Goal: Use online tool/utility

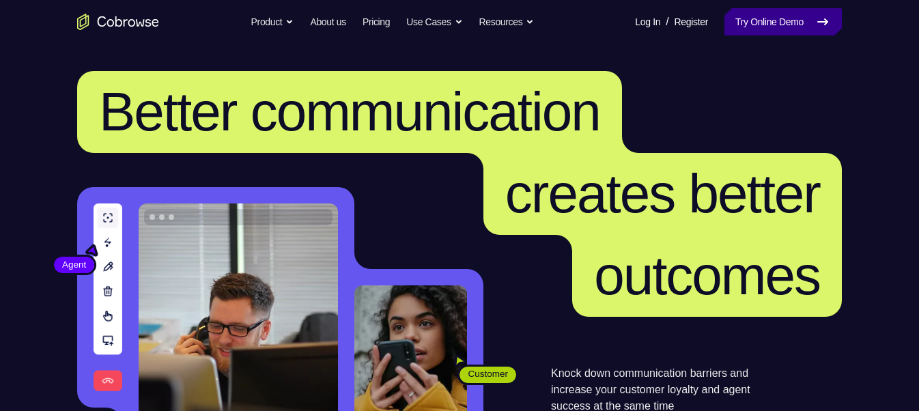
click at [739, 27] on link "Try Online Demo" at bounding box center [782, 21] width 117 height 27
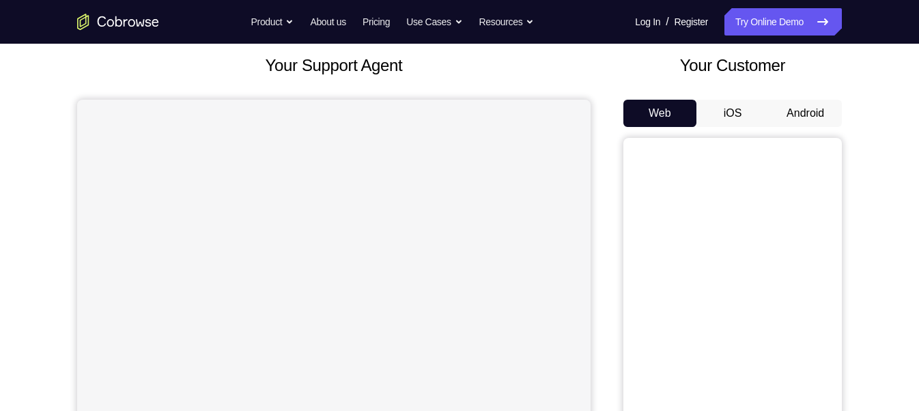
scroll to position [78, 0]
click at [816, 102] on button "Android" at bounding box center [805, 113] width 73 height 27
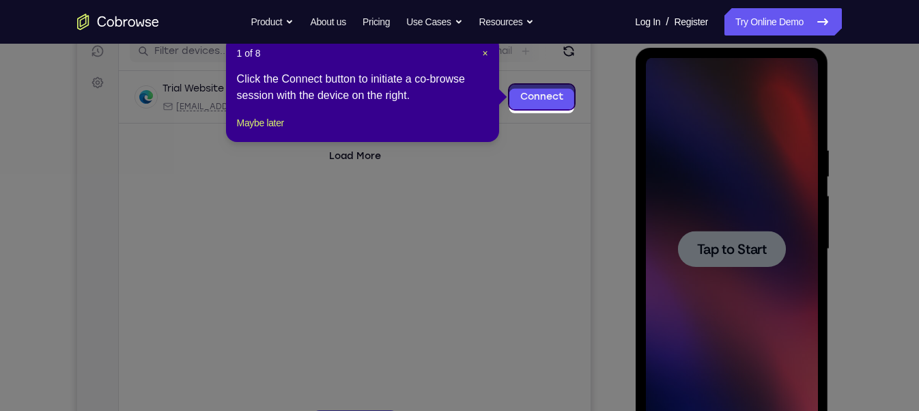
scroll to position [173, 0]
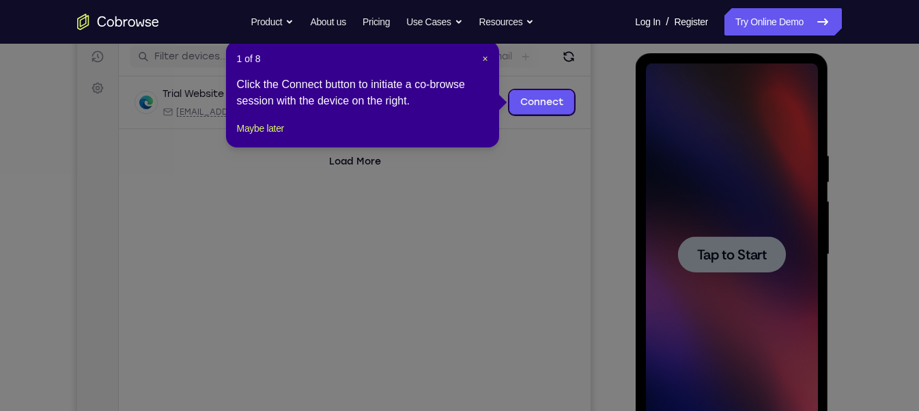
click at [488, 61] on div "1 of 8 × Click the Connect button to initiate a co-browse session with the devi…" at bounding box center [362, 94] width 273 height 107
click at [483, 59] on span "×" at bounding box center [484, 58] width 5 height 11
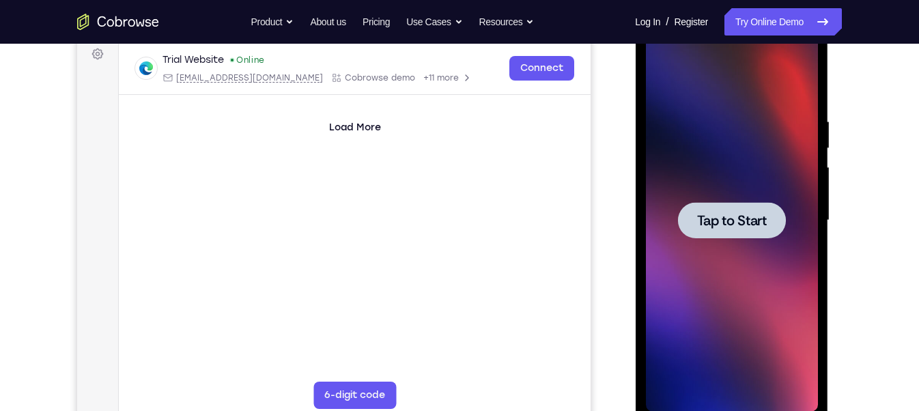
scroll to position [206, 0]
click at [746, 227] on span "Tap to Start" at bounding box center [731, 221] width 70 height 14
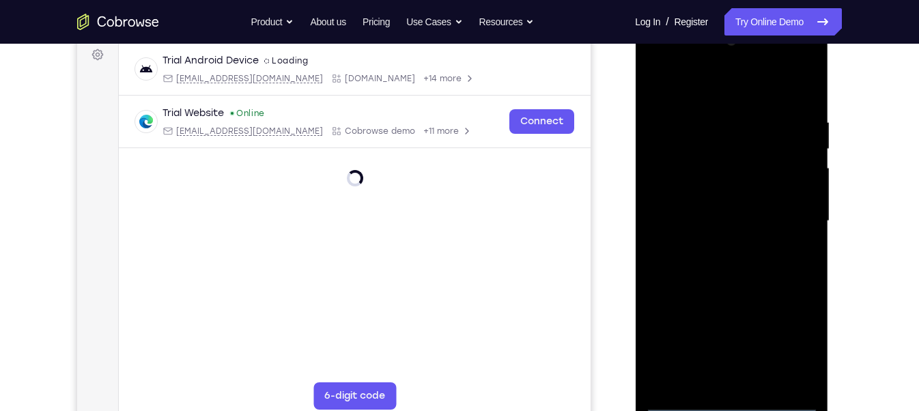
click at [733, 401] on div at bounding box center [731, 221] width 172 height 382
click at [795, 337] on div at bounding box center [731, 221] width 172 height 382
click at [657, 61] on div at bounding box center [731, 221] width 172 height 382
click at [787, 218] on div at bounding box center [731, 221] width 172 height 382
click at [725, 384] on div at bounding box center [731, 221] width 172 height 382
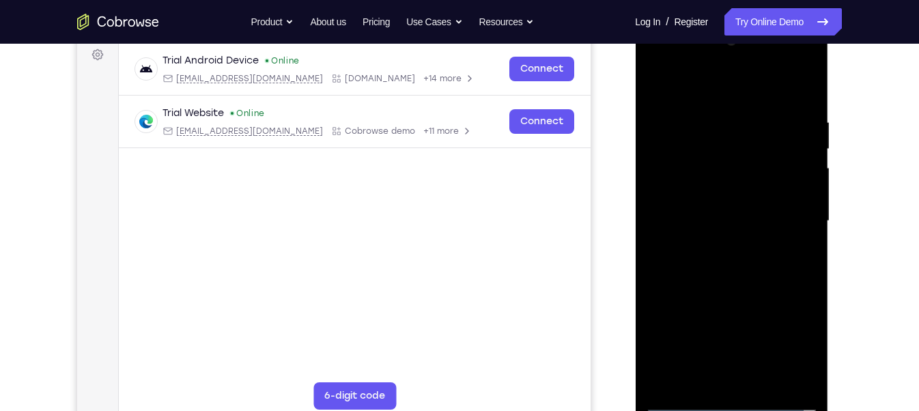
click at [715, 233] on div at bounding box center [731, 221] width 172 height 382
click at [679, 410] on div at bounding box center [731, 221] width 172 height 382
click at [748, 386] on div at bounding box center [731, 221] width 172 height 382
click at [766, 208] on div at bounding box center [731, 221] width 172 height 382
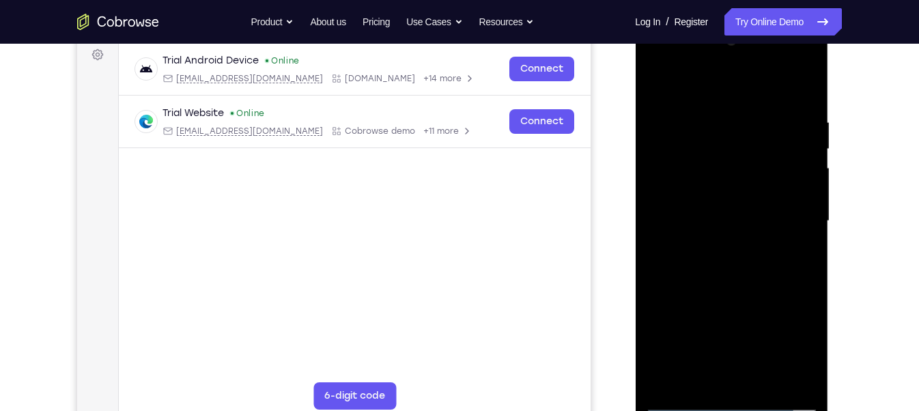
click at [743, 197] on div at bounding box center [731, 221] width 172 height 382
click at [743, 217] on div at bounding box center [731, 221] width 172 height 382
click at [732, 265] on div at bounding box center [731, 221] width 172 height 382
drag, startPoint x: 737, startPoint y: 256, endPoint x: 729, endPoint y: 118, distance: 138.1
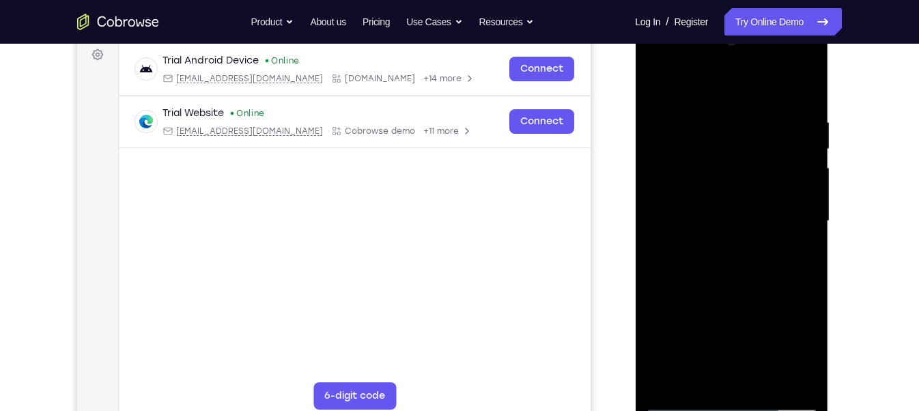
click at [729, 118] on div at bounding box center [731, 221] width 172 height 382
click at [807, 87] on div at bounding box center [731, 221] width 172 height 382
click at [655, 280] on div at bounding box center [731, 221] width 172 height 382
drag, startPoint x: 680, startPoint y: 312, endPoint x: 674, endPoint y: 208, distance: 104.0
click at [674, 208] on div at bounding box center [731, 221] width 172 height 382
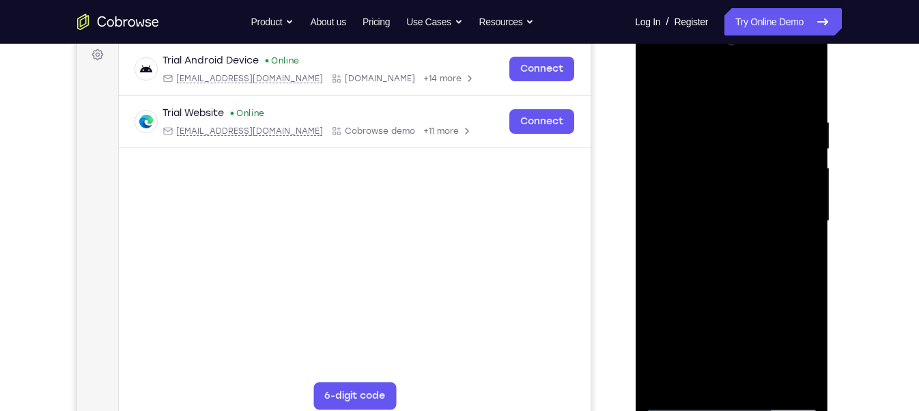
drag, startPoint x: 675, startPoint y: 274, endPoint x: 674, endPoint y: 57, distance: 217.1
click at [674, 57] on div at bounding box center [731, 221] width 172 height 382
drag, startPoint x: 672, startPoint y: 279, endPoint x: 657, endPoint y: 81, distance: 198.5
click at [657, 81] on div at bounding box center [731, 221] width 172 height 382
drag, startPoint x: 681, startPoint y: 248, endPoint x: 682, endPoint y: 8, distance: 240.3
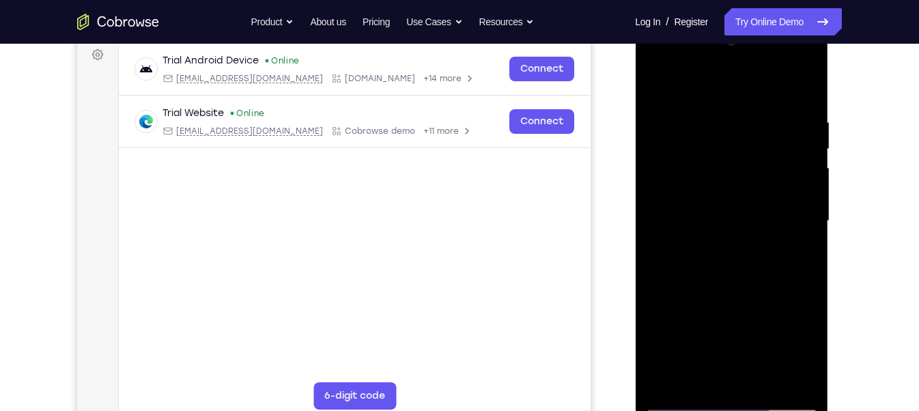
click at [682, 20] on html "Online web based iOS Simulators and Android Emulators. Run iPhone, iPad, Mobile…" at bounding box center [732, 225] width 195 height 410
drag, startPoint x: 703, startPoint y: 295, endPoint x: 705, endPoint y: 75, distance: 219.8
click at [705, 75] on div at bounding box center [731, 221] width 172 height 382
drag, startPoint x: 684, startPoint y: 304, endPoint x: 659, endPoint y: 91, distance: 214.5
click at [659, 91] on div at bounding box center [731, 221] width 172 height 382
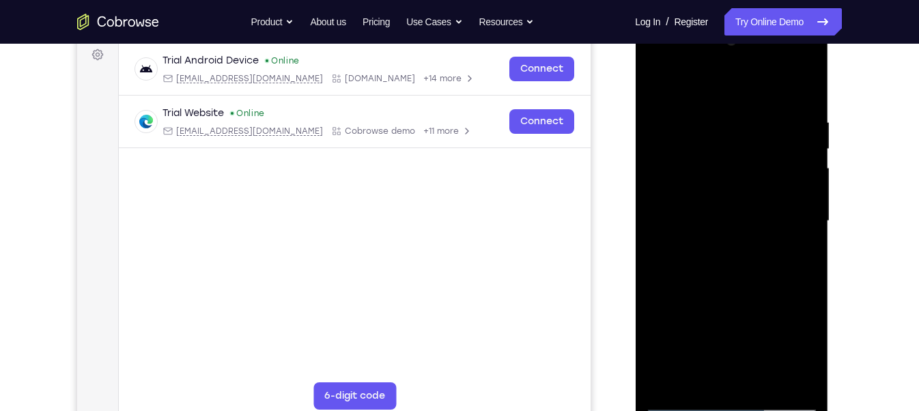
click at [708, 283] on div at bounding box center [731, 221] width 172 height 382
drag, startPoint x: 708, startPoint y: 283, endPoint x: 687, endPoint y: 0, distance: 284.1
click at [687, 20] on html "Online web based iOS Simulators and Android Emulators. Run iPhone, iPad, Mobile…" at bounding box center [732, 225] width 195 height 410
drag, startPoint x: 705, startPoint y: 332, endPoint x: 679, endPoint y: 40, distance: 293.3
click at [679, 40] on div at bounding box center [731, 221] width 172 height 382
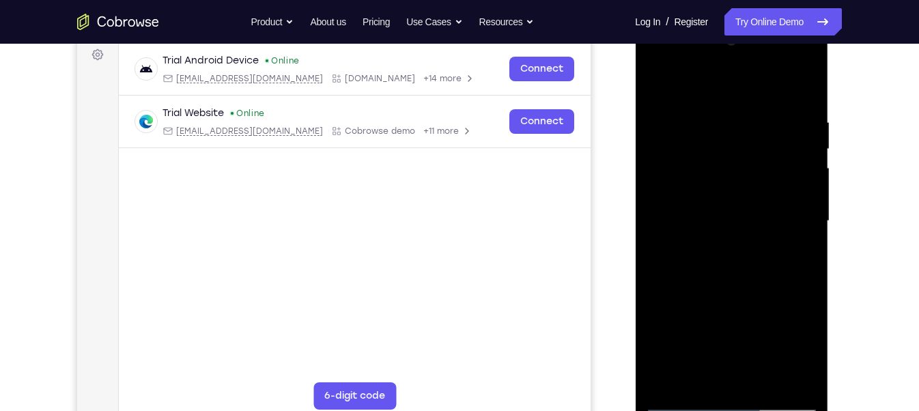
drag, startPoint x: 685, startPoint y: 307, endPoint x: 684, endPoint y: 105, distance: 201.4
click at [684, 105] on div at bounding box center [731, 221] width 172 height 382
drag, startPoint x: 687, startPoint y: 264, endPoint x: 640, endPoint y: 9, distance: 259.0
click at [640, 20] on html "Online web based iOS Simulators and Android Emulators. Run iPhone, iPad, Mobile…" at bounding box center [732, 225] width 195 height 410
drag, startPoint x: 682, startPoint y: 276, endPoint x: 650, endPoint y: 68, distance: 210.7
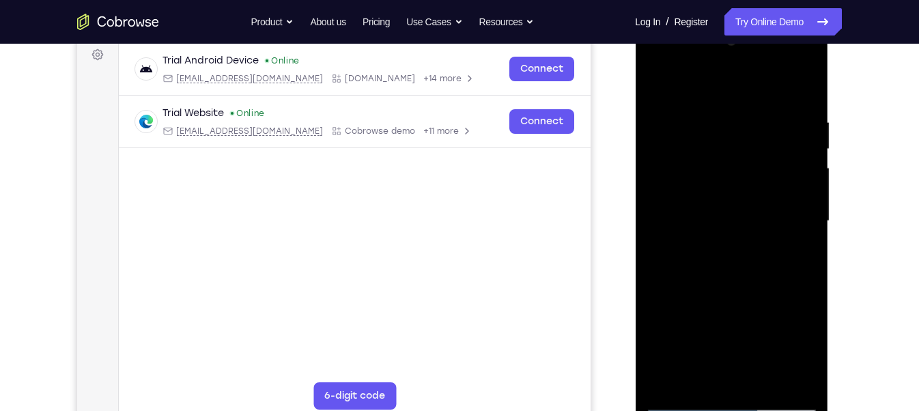
click at [650, 68] on div at bounding box center [731, 221] width 172 height 382
drag, startPoint x: 740, startPoint y: 332, endPoint x: 678, endPoint y: 129, distance: 212.1
click at [678, 129] on div at bounding box center [731, 221] width 172 height 382
drag, startPoint x: 696, startPoint y: 286, endPoint x: 702, endPoint y: 3, distance: 283.4
click at [702, 20] on html "Online web based iOS Simulators and Android Emulators. Run iPhone, iPad, Mobile…" at bounding box center [732, 225] width 195 height 410
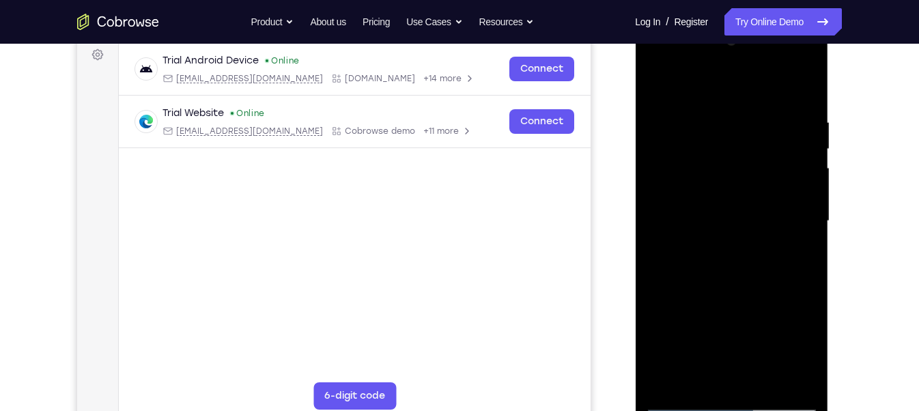
drag, startPoint x: 703, startPoint y: 288, endPoint x: 672, endPoint y: 58, distance: 232.1
click at [672, 58] on div at bounding box center [731, 221] width 172 height 382
drag, startPoint x: 700, startPoint y: 327, endPoint x: 662, endPoint y: 64, distance: 265.6
click at [662, 64] on div at bounding box center [731, 221] width 172 height 382
drag, startPoint x: 753, startPoint y: 327, endPoint x: 711, endPoint y: 83, distance: 247.9
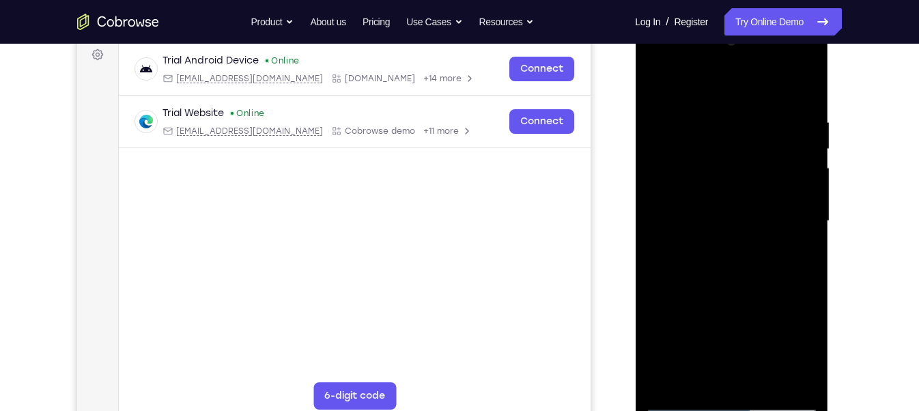
click at [711, 83] on div at bounding box center [731, 221] width 172 height 382
drag, startPoint x: 674, startPoint y: 315, endPoint x: 623, endPoint y: 81, distance: 239.6
click at [635, 81] on html "Online web based iOS Simulators and Android Emulators. Run iPhone, iPad, Mobile…" at bounding box center [732, 225] width 195 height 410
click at [669, 347] on div at bounding box center [731, 221] width 172 height 382
drag, startPoint x: 757, startPoint y: 138, endPoint x: 739, endPoint y: 378, distance: 240.3
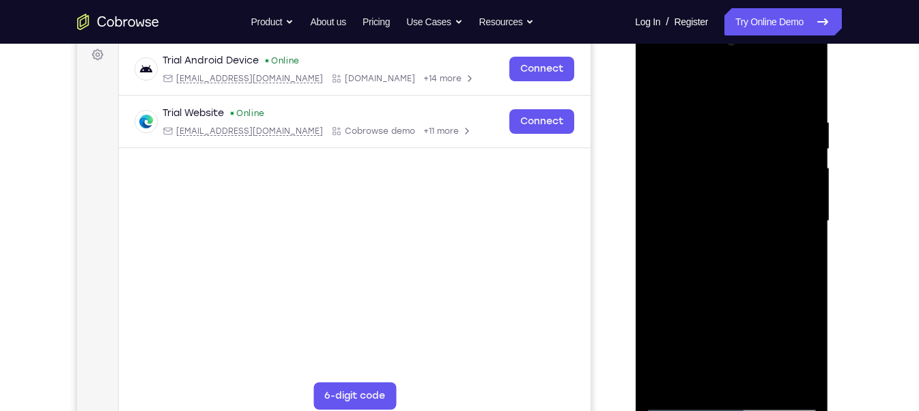
click at [739, 378] on div at bounding box center [731, 221] width 172 height 382
drag, startPoint x: 744, startPoint y: 296, endPoint x: 711, endPoint y: 7, distance: 291.3
click at [711, 20] on html "Online web based iOS Simulators and Android Emulators. Run iPhone, iPad, Mobile…" at bounding box center [732, 225] width 195 height 410
click at [655, 79] on div at bounding box center [731, 221] width 172 height 382
drag, startPoint x: 732, startPoint y: 326, endPoint x: 680, endPoint y: 40, distance: 290.7
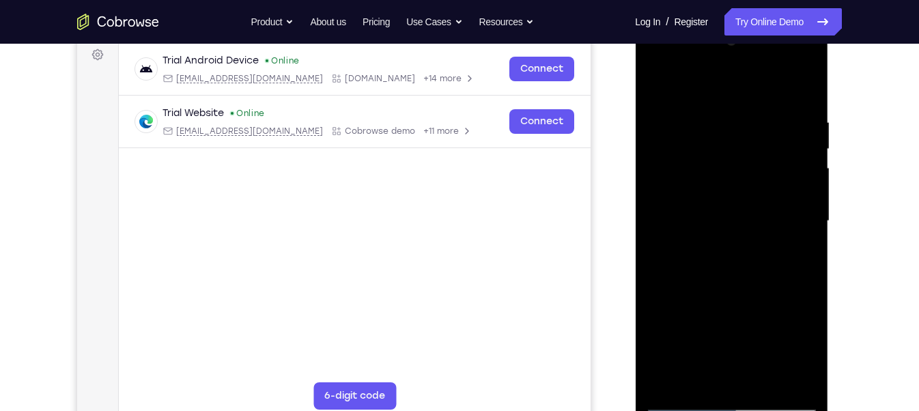
click at [680, 40] on div at bounding box center [731, 221] width 172 height 382
drag, startPoint x: 718, startPoint y: 331, endPoint x: 675, endPoint y: 60, distance: 274.4
click at [675, 60] on div at bounding box center [731, 221] width 172 height 382
drag, startPoint x: 692, startPoint y: 308, endPoint x: 683, endPoint y: -14, distance: 322.4
click at [683, 20] on html "Online web based iOS Simulators and Android Emulators. Run iPhone, iPad, Mobile…" at bounding box center [732, 225] width 195 height 410
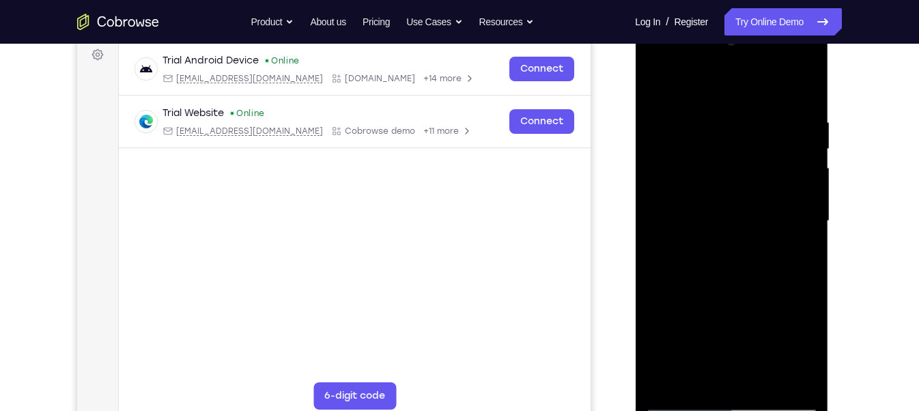
drag, startPoint x: 721, startPoint y: 269, endPoint x: 694, endPoint y: -93, distance: 362.9
click at [694, 20] on html "Online web based iOS Simulators and Android Emulators. Run iPhone, iPad, Mobile…" at bounding box center [732, 225] width 195 height 410
drag, startPoint x: 745, startPoint y: 304, endPoint x: 688, endPoint y: 55, distance: 255.6
click at [688, 55] on div at bounding box center [731, 221] width 172 height 382
drag, startPoint x: 708, startPoint y: 300, endPoint x: 714, endPoint y: 48, distance: 252.0
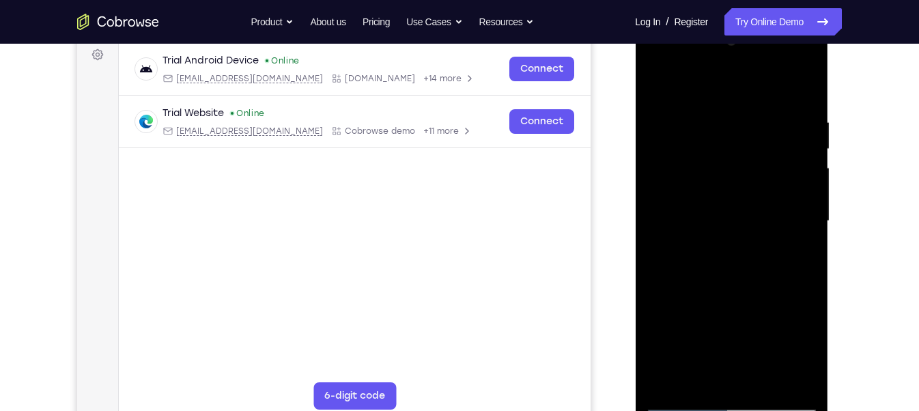
click at [714, 48] on div at bounding box center [731, 221] width 172 height 382
drag, startPoint x: 772, startPoint y: 276, endPoint x: 744, endPoint y: -24, distance: 301.7
click at [744, 20] on html "Online web based iOS Simulators and Android Emulators. Run iPhone, iPad, Mobile…" at bounding box center [732, 225] width 195 height 410
click at [702, 380] on div at bounding box center [731, 221] width 172 height 382
drag, startPoint x: 756, startPoint y: 147, endPoint x: 725, endPoint y: 450, distance: 304.0
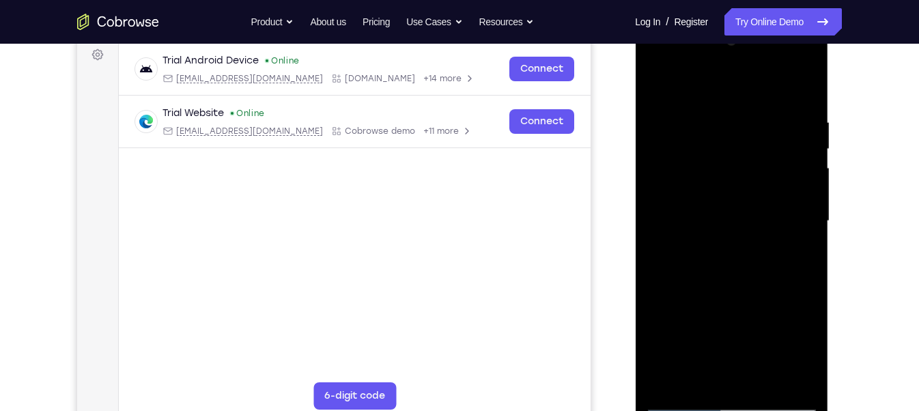
click at [725, 410] on html "Online web based iOS Simulators and Android Emulators. Run iPhone, iPad, Mobile…" at bounding box center [732, 225] width 195 height 410
drag, startPoint x: 728, startPoint y: 354, endPoint x: 660, endPoint y: 40, distance: 320.7
click at [660, 40] on div at bounding box center [731, 221] width 172 height 382
drag, startPoint x: 736, startPoint y: 320, endPoint x: 694, endPoint y: 66, distance: 258.1
click at [694, 66] on div at bounding box center [731, 221] width 172 height 382
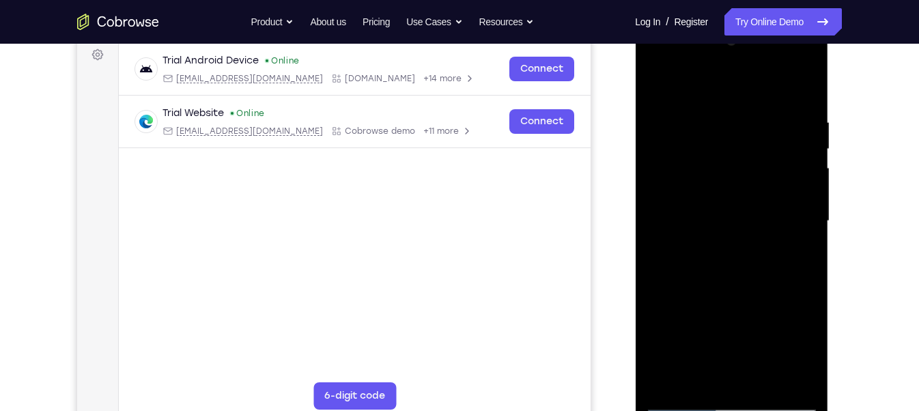
drag, startPoint x: 702, startPoint y: 274, endPoint x: 666, endPoint y: 74, distance: 203.2
click at [666, 74] on div at bounding box center [731, 221] width 172 height 382
drag, startPoint x: 726, startPoint y: 311, endPoint x: 692, endPoint y: 75, distance: 238.1
click at [692, 75] on div at bounding box center [731, 221] width 172 height 382
click at [664, 383] on div at bounding box center [731, 221] width 172 height 382
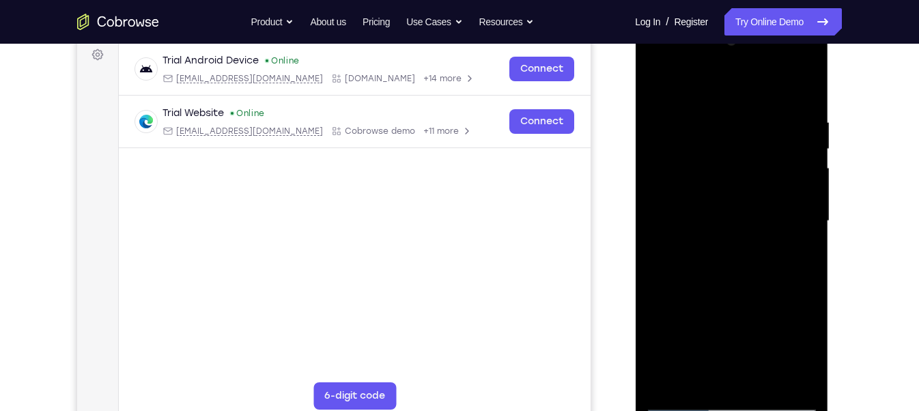
click at [722, 104] on div at bounding box center [731, 221] width 172 height 382
click at [700, 89] on div at bounding box center [731, 221] width 172 height 382
click at [724, 241] on div at bounding box center [731, 221] width 172 height 382
drag, startPoint x: 742, startPoint y: 271, endPoint x: 705, endPoint y: 53, distance: 221.7
click at [705, 53] on div at bounding box center [731, 221] width 172 height 382
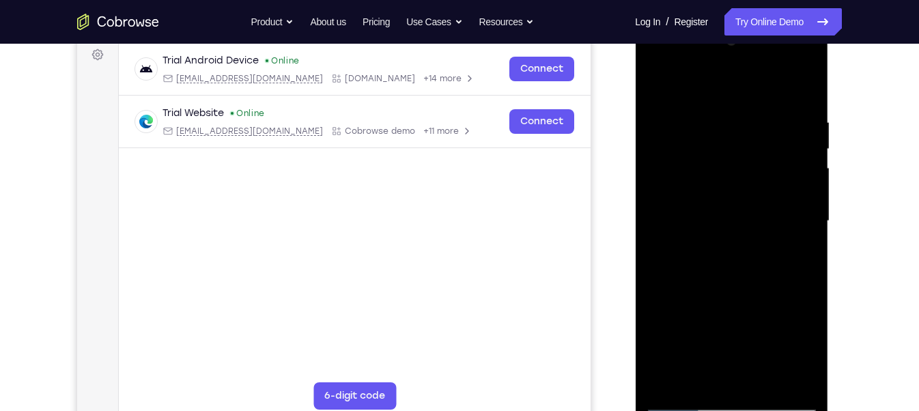
drag, startPoint x: 746, startPoint y: 292, endPoint x: 694, endPoint y: 61, distance: 237.2
click at [694, 61] on div at bounding box center [731, 221] width 172 height 382
click at [704, 313] on div at bounding box center [731, 221] width 172 height 382
drag, startPoint x: 707, startPoint y: 167, endPoint x: 707, endPoint y: 450, distance: 282.6
click at [707, 410] on html "Online web based iOS Simulators and Android Emulators. Run iPhone, iPad, Mobile…" at bounding box center [732, 225] width 195 height 410
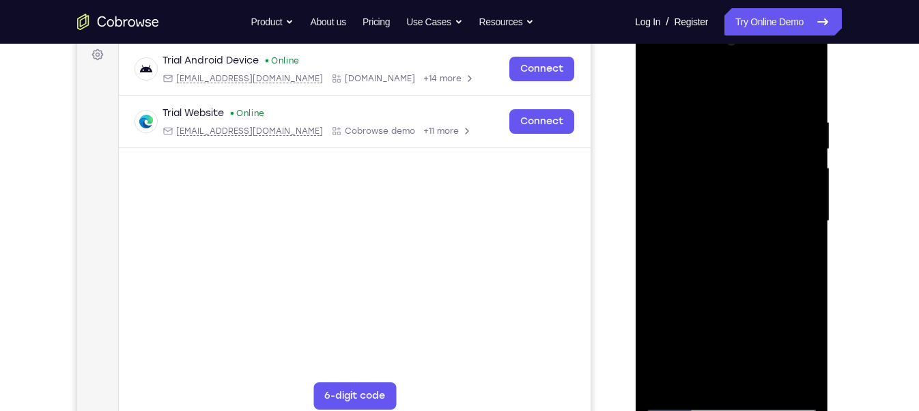
drag, startPoint x: 735, startPoint y: 263, endPoint x: 688, endPoint y: 40, distance: 227.4
click at [688, 40] on div at bounding box center [731, 221] width 172 height 382
click at [658, 83] on div at bounding box center [731, 221] width 172 height 382
drag, startPoint x: 733, startPoint y: 322, endPoint x: 664, endPoint y: 37, distance: 293.4
click at [664, 37] on div at bounding box center [731, 221] width 172 height 382
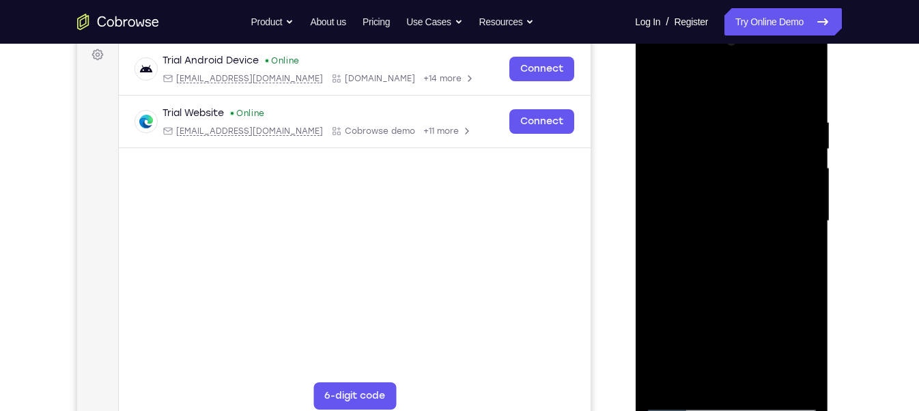
drag, startPoint x: 728, startPoint y: 317, endPoint x: 633, endPoint y: 31, distance: 301.6
click at [635, 31] on html "Online web based iOS Simulators and Android Emulators. Run iPhone, iPad, Mobile…" at bounding box center [732, 225] width 195 height 410
drag, startPoint x: 744, startPoint y: 307, endPoint x: 702, endPoint y: 42, distance: 268.3
click at [702, 42] on div at bounding box center [731, 221] width 172 height 382
drag, startPoint x: 746, startPoint y: 289, endPoint x: 684, endPoint y: 104, distance: 195.0
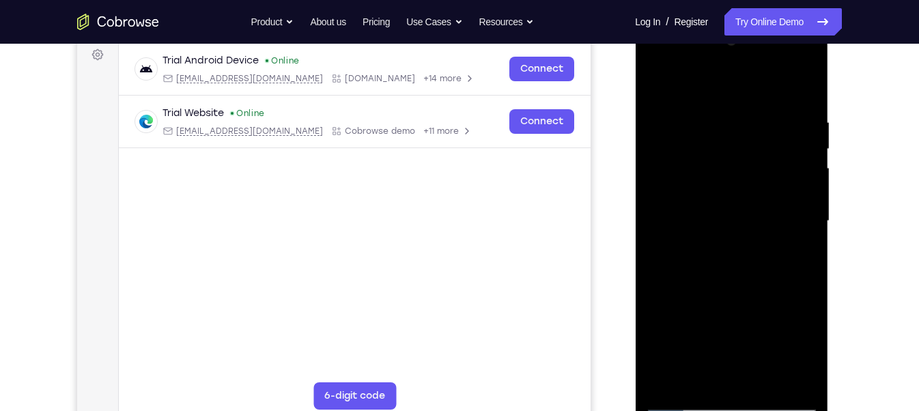
click at [684, 104] on div at bounding box center [731, 221] width 172 height 382
drag, startPoint x: 741, startPoint y: 331, endPoint x: 678, endPoint y: 126, distance: 214.9
click at [678, 126] on div at bounding box center [731, 221] width 172 height 382
drag, startPoint x: 741, startPoint y: 331, endPoint x: 692, endPoint y: 70, distance: 266.1
click at [692, 70] on div at bounding box center [731, 221] width 172 height 382
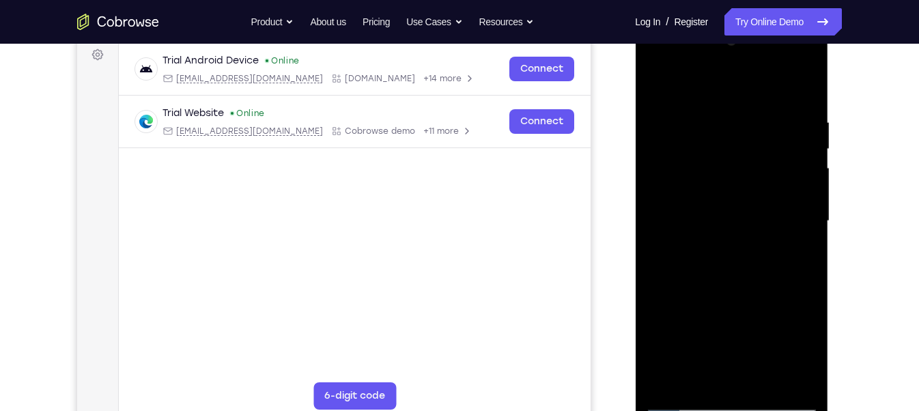
drag, startPoint x: 731, startPoint y: 304, endPoint x: 695, endPoint y: 58, distance: 248.3
click at [695, 58] on div at bounding box center [731, 221] width 172 height 382
drag, startPoint x: 752, startPoint y: 315, endPoint x: 673, endPoint y: 64, distance: 263.2
click at [673, 64] on div at bounding box center [731, 221] width 172 height 382
drag, startPoint x: 731, startPoint y: 308, endPoint x: 680, endPoint y: 99, distance: 214.9
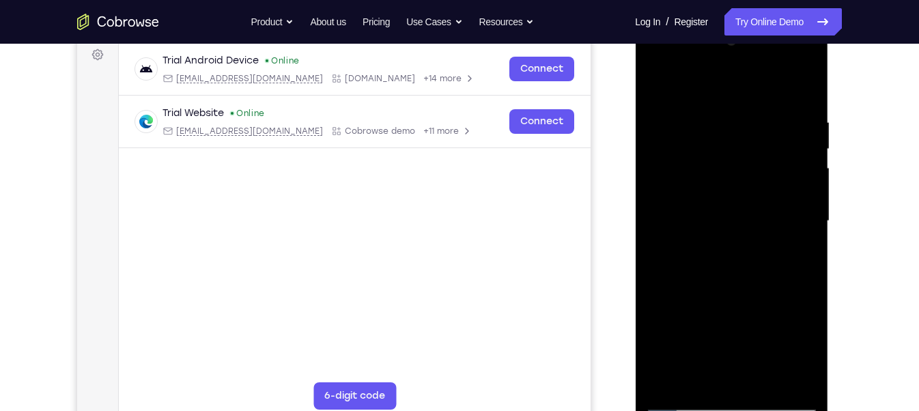
click at [680, 99] on div at bounding box center [731, 221] width 172 height 382
drag, startPoint x: 737, startPoint y: 322, endPoint x: 670, endPoint y: 84, distance: 247.5
click at [670, 84] on div at bounding box center [731, 221] width 172 height 382
click at [703, 344] on div at bounding box center [731, 221] width 172 height 382
click at [737, 218] on div at bounding box center [731, 221] width 172 height 382
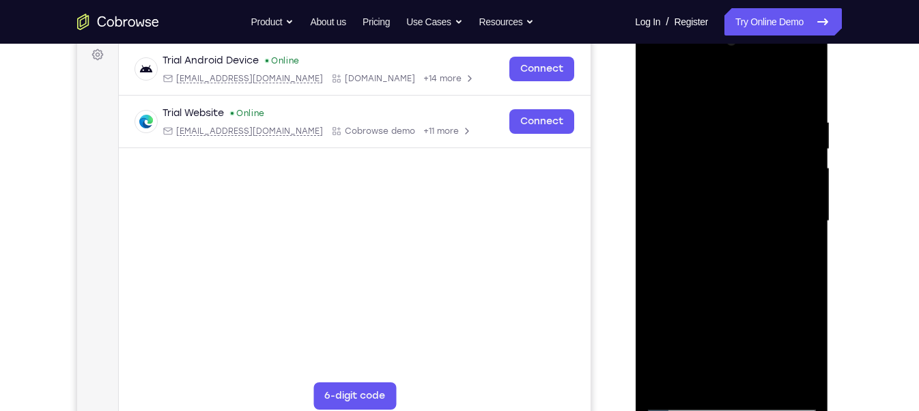
drag, startPoint x: 742, startPoint y: 306, endPoint x: 696, endPoint y: 39, distance: 270.8
click at [696, 39] on div at bounding box center [731, 221] width 172 height 382
drag, startPoint x: 726, startPoint y: 343, endPoint x: 685, endPoint y: 124, distance: 222.8
click at [685, 124] on div at bounding box center [731, 221] width 172 height 382
drag, startPoint x: 725, startPoint y: 333, endPoint x: 698, endPoint y: 107, distance: 227.6
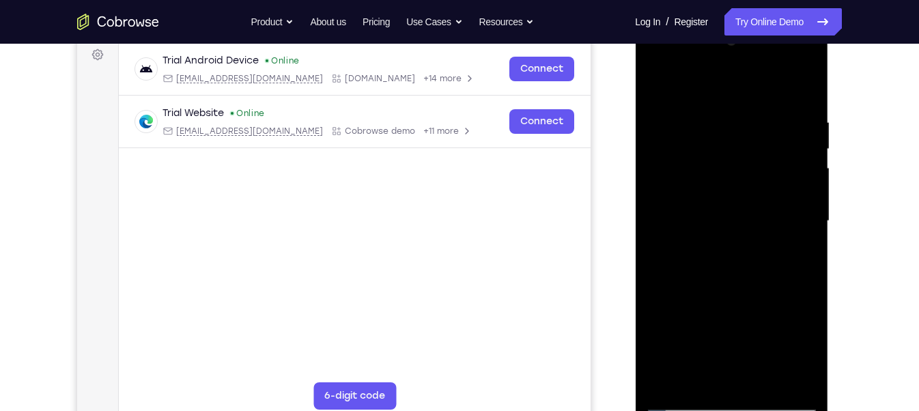
click at [698, 107] on div at bounding box center [731, 221] width 172 height 382
drag, startPoint x: 741, startPoint y: 296, endPoint x: 678, endPoint y: 54, distance: 250.4
click at [678, 54] on div at bounding box center [731, 221] width 172 height 382
drag, startPoint x: 741, startPoint y: 339, endPoint x: 698, endPoint y: 87, distance: 255.7
click at [698, 87] on div at bounding box center [731, 221] width 172 height 382
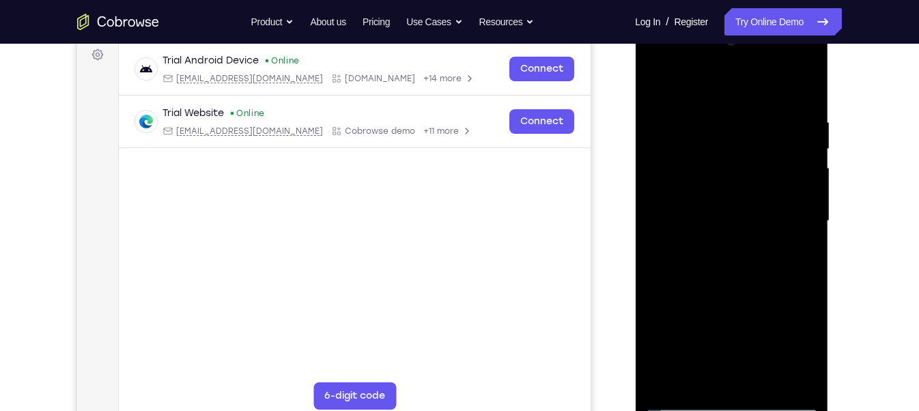
drag, startPoint x: 737, startPoint y: 320, endPoint x: 664, endPoint y: 89, distance: 241.2
click at [664, 89] on div at bounding box center [731, 221] width 172 height 382
drag, startPoint x: 735, startPoint y: 330, endPoint x: 705, endPoint y: -1, distance: 332.5
click at [705, 20] on html "Online web based iOS Simulators and Android Emulators. Run iPhone, iPad, Mobile…" at bounding box center [732, 225] width 195 height 410
drag, startPoint x: 752, startPoint y: 325, endPoint x: 685, endPoint y: -74, distance: 404.4
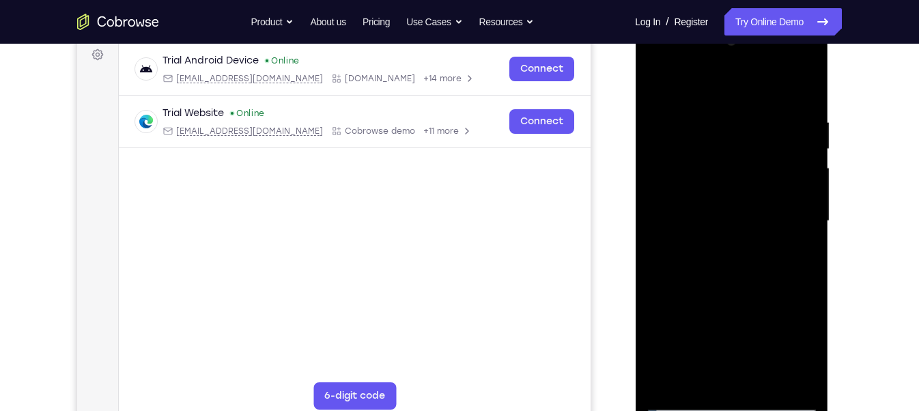
click at [685, 20] on html "Online web based iOS Simulators and Android Emulators. Run iPhone, iPad, Mobile…" at bounding box center [732, 225] width 195 height 410
drag, startPoint x: 747, startPoint y: 303, endPoint x: 702, endPoint y: 107, distance: 201.7
click at [702, 107] on div at bounding box center [731, 221] width 172 height 382
drag, startPoint x: 725, startPoint y: 337, endPoint x: 684, endPoint y: 44, distance: 295.1
click at [684, 44] on div at bounding box center [731, 221] width 172 height 382
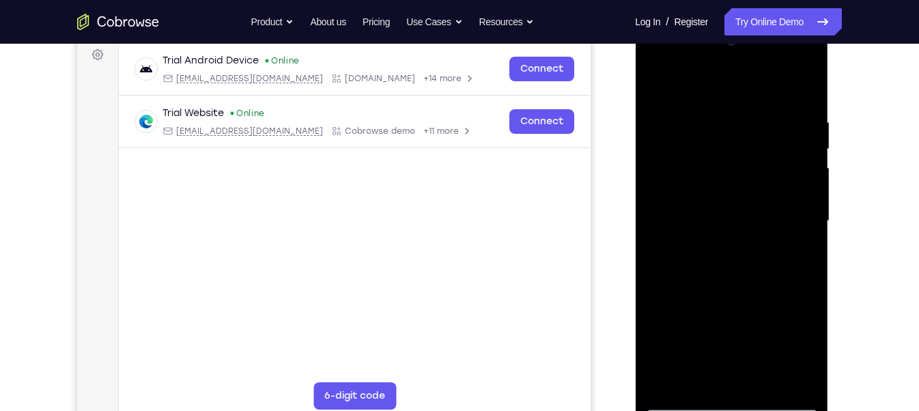
drag, startPoint x: 732, startPoint y: 324, endPoint x: 687, endPoint y: 114, distance: 214.9
click at [687, 114] on div at bounding box center [731, 221] width 172 height 382
click at [737, 399] on div at bounding box center [731, 221] width 172 height 382
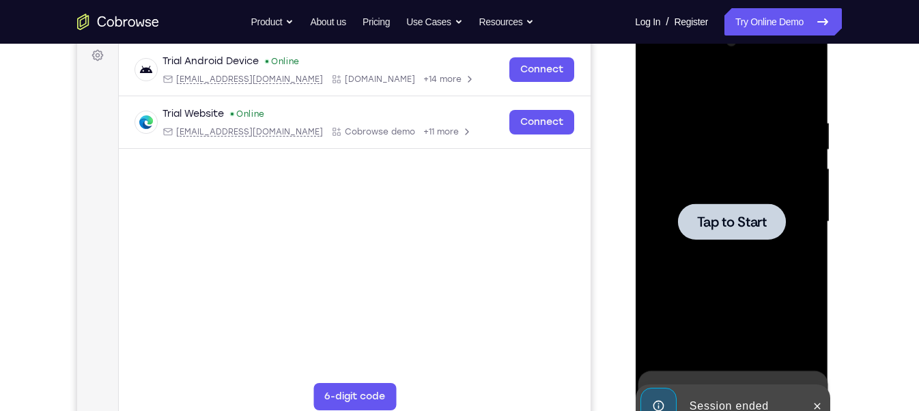
scroll to position [207, 0]
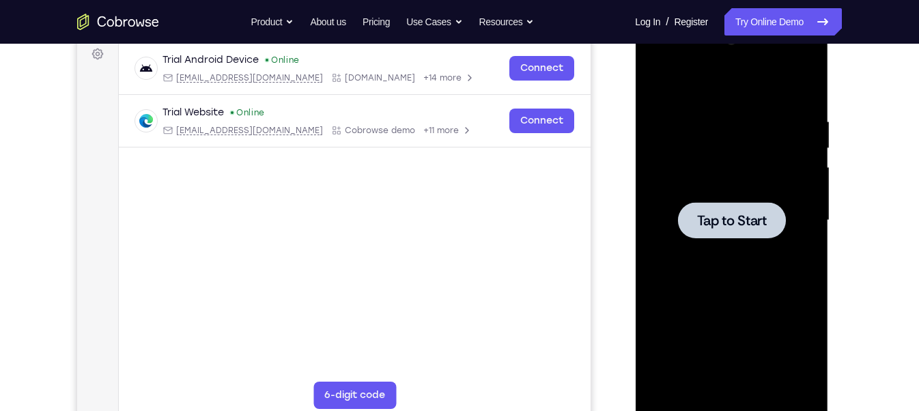
click at [739, 214] on span "Tap to Start" at bounding box center [731, 221] width 70 height 14
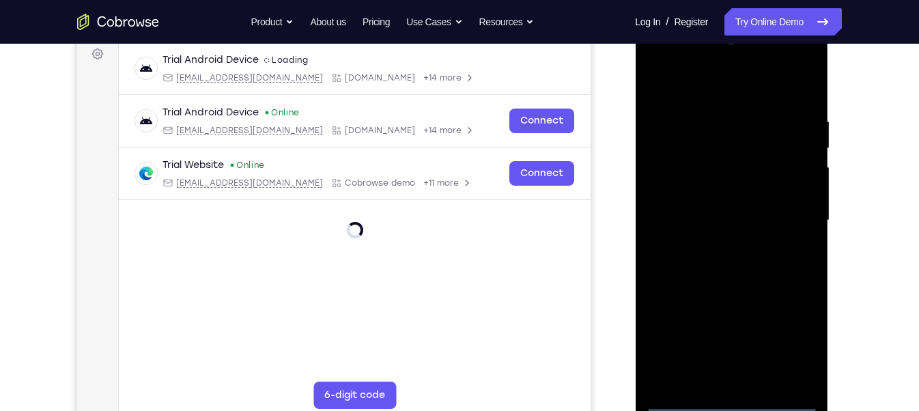
click at [733, 403] on div at bounding box center [731, 220] width 172 height 382
click at [793, 336] on div at bounding box center [731, 220] width 172 height 382
click at [659, 61] on div at bounding box center [731, 220] width 172 height 382
click at [784, 209] on div at bounding box center [731, 220] width 172 height 382
click at [721, 246] on div at bounding box center [731, 220] width 172 height 382
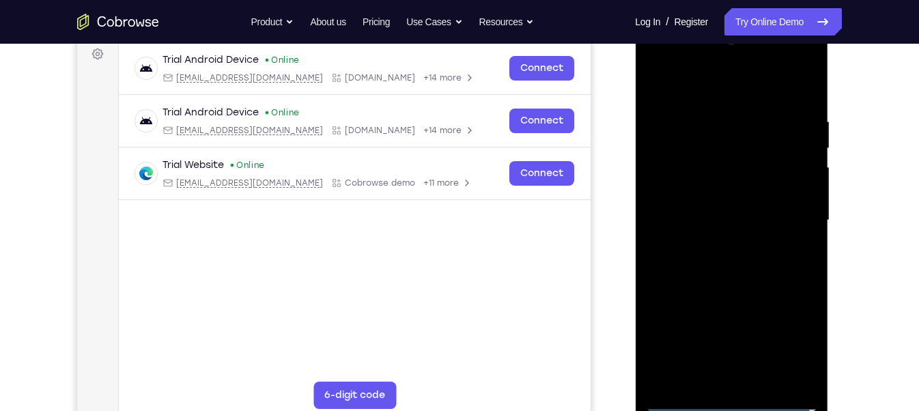
click at [721, 212] on div at bounding box center [731, 220] width 172 height 382
click at [727, 190] on div at bounding box center [731, 220] width 172 height 382
click at [730, 217] on div at bounding box center [731, 220] width 172 height 382
click at [715, 272] on div at bounding box center [731, 220] width 172 height 382
click at [719, 255] on div at bounding box center [731, 220] width 172 height 382
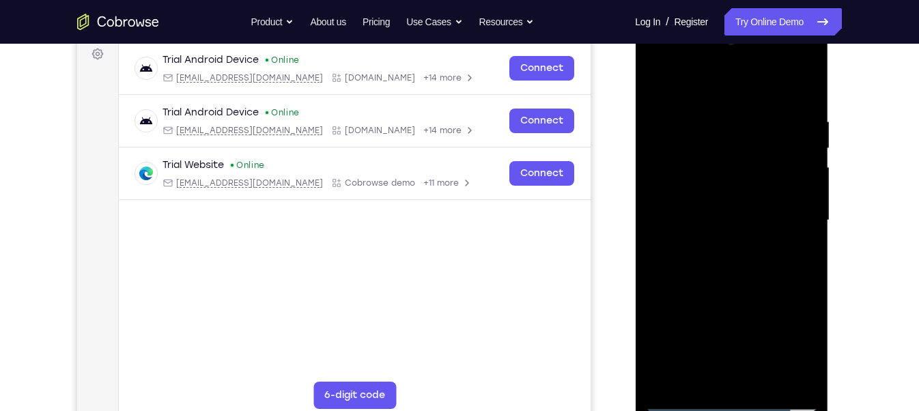
click at [715, 284] on div at bounding box center [731, 220] width 172 height 382
click at [696, 382] on div at bounding box center [731, 220] width 172 height 382
click at [671, 79] on div at bounding box center [731, 220] width 172 height 382
click at [715, 104] on div at bounding box center [731, 220] width 172 height 382
click at [738, 235] on div at bounding box center [731, 220] width 172 height 382
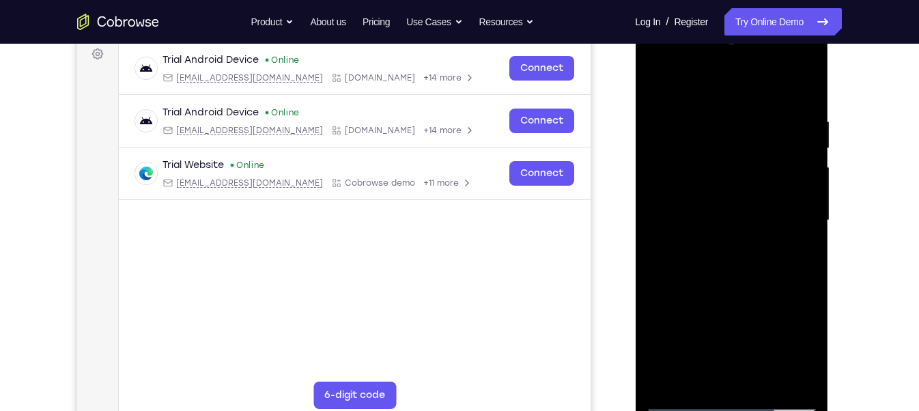
drag, startPoint x: 743, startPoint y: 317, endPoint x: 672, endPoint y: -79, distance: 401.6
click at [672, 19] on html "Online web based iOS Simulators and Android Emulators. Run iPhone, iPad, Mobile…" at bounding box center [732, 224] width 195 height 410
drag, startPoint x: 747, startPoint y: 324, endPoint x: 639, endPoint y: -72, distance: 411.1
click at [639, 19] on html "Online web based iOS Simulators and Android Emulators. Run iPhone, iPad, Mobile…" at bounding box center [732, 224] width 195 height 410
drag, startPoint x: 750, startPoint y: 294, endPoint x: 635, endPoint y: 19, distance: 298.3
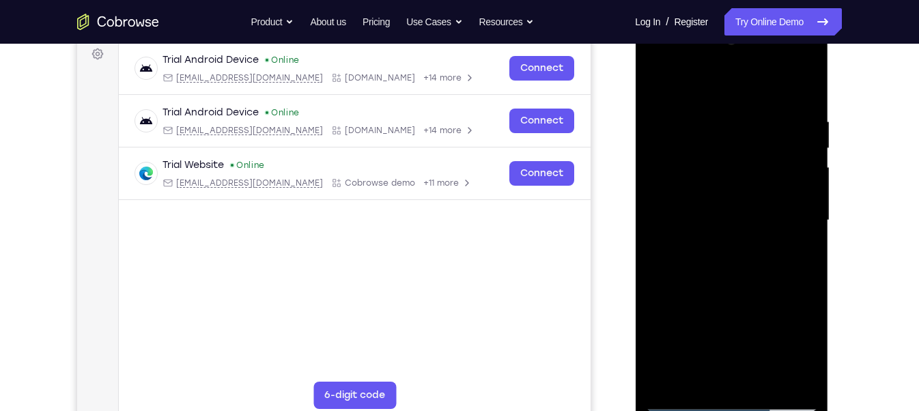
click at [635, 19] on div at bounding box center [731, 222] width 193 height 407
drag, startPoint x: 740, startPoint y: 285, endPoint x: 646, endPoint y: 26, distance: 275.4
click at [646, 26] on div at bounding box center [731, 222] width 193 height 407
drag, startPoint x: 742, startPoint y: 307, endPoint x: 653, endPoint y: 70, distance: 253.0
click at [653, 70] on div at bounding box center [731, 220] width 172 height 382
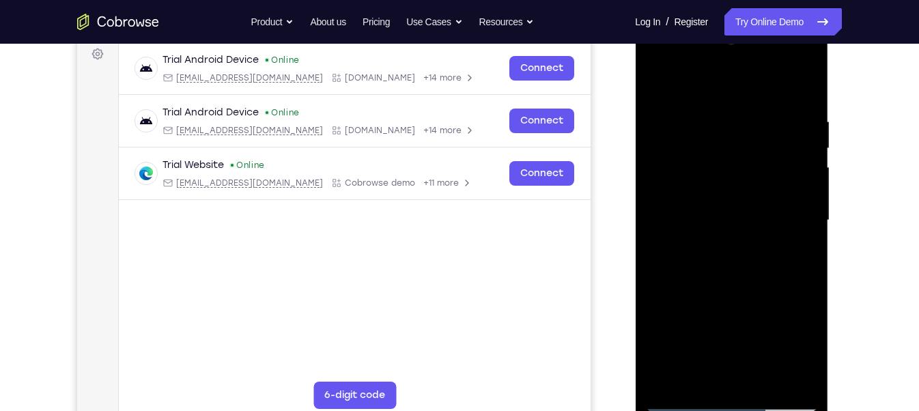
drag, startPoint x: 741, startPoint y: 330, endPoint x: 693, endPoint y: 33, distance: 300.8
click at [693, 33] on div at bounding box center [731, 220] width 172 height 382
drag, startPoint x: 724, startPoint y: 296, endPoint x: 656, endPoint y: 36, distance: 268.1
click at [656, 36] on div at bounding box center [731, 220] width 172 height 382
drag, startPoint x: 753, startPoint y: 293, endPoint x: 672, endPoint y: -18, distance: 321.1
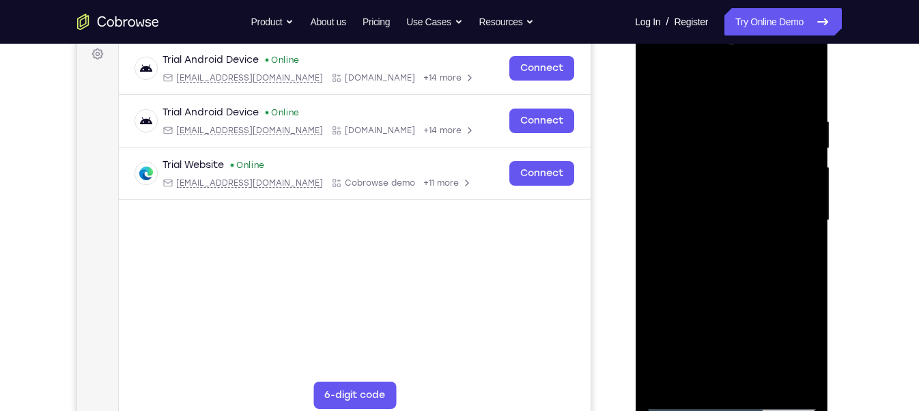
click at [672, 19] on html "Online web based iOS Simulators and Android Emulators. Run iPhone, iPad, Mobile…" at bounding box center [732, 224] width 195 height 410
drag, startPoint x: 728, startPoint y: 329, endPoint x: 645, endPoint y: 57, distance: 284.7
click at [645, 57] on div at bounding box center [731, 220] width 172 height 382
click at [705, 255] on div at bounding box center [731, 220] width 172 height 382
drag, startPoint x: 741, startPoint y: 142, endPoint x: 774, endPoint y: 290, distance: 151.7
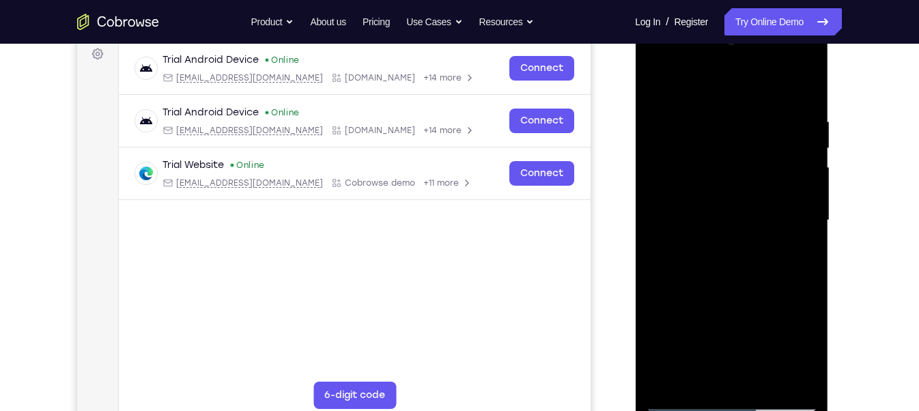
click at [774, 290] on div at bounding box center [731, 220] width 172 height 382
click at [735, 132] on div at bounding box center [731, 220] width 172 height 382
click at [655, 79] on div at bounding box center [731, 220] width 172 height 382
drag, startPoint x: 745, startPoint y: 278, endPoint x: 707, endPoint y: 101, distance: 180.8
click at [707, 101] on div at bounding box center [731, 220] width 172 height 382
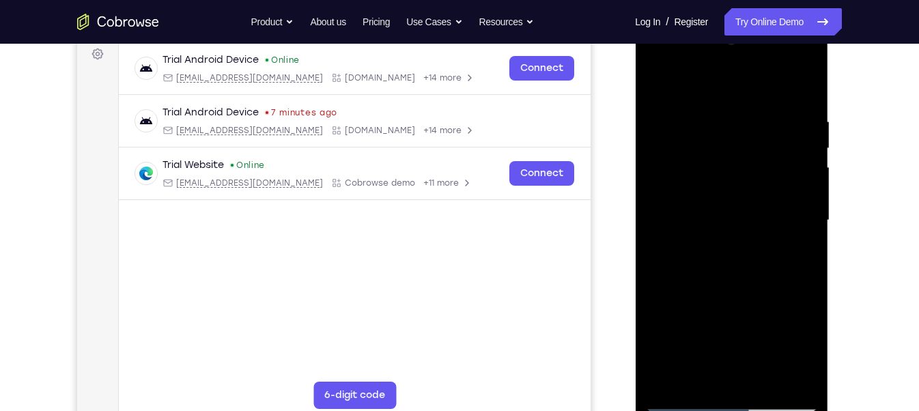
drag, startPoint x: 731, startPoint y: 271, endPoint x: 718, endPoint y: 88, distance: 183.4
click at [718, 88] on div at bounding box center [731, 220] width 172 height 382
drag, startPoint x: 762, startPoint y: 309, endPoint x: 743, endPoint y: 133, distance: 177.2
click at [743, 133] on div at bounding box center [731, 220] width 172 height 382
drag, startPoint x: 737, startPoint y: 264, endPoint x: 667, endPoint y: -50, distance: 321.8
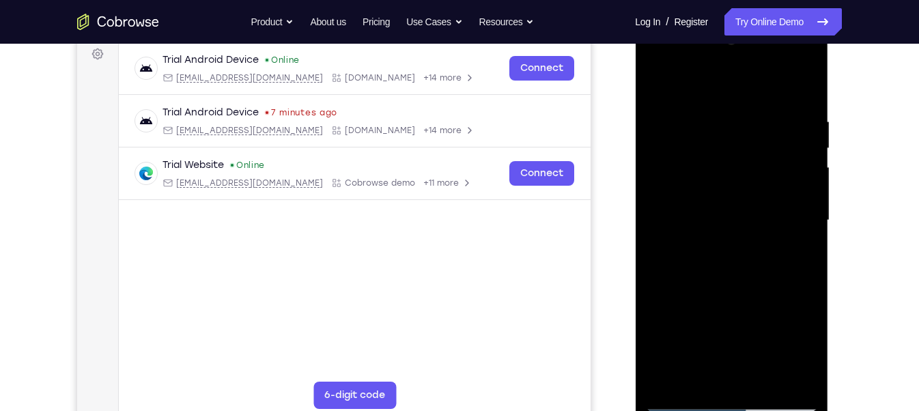
click at [667, 19] on html "Online web based iOS Simulators and Android Emulators. Run iPhone, iPad, Mobile…" at bounding box center [732, 224] width 195 height 410
click at [700, 99] on div at bounding box center [731, 220] width 172 height 382
drag, startPoint x: 709, startPoint y: 145, endPoint x: 719, endPoint y: 397, distance: 252.1
click at [719, 397] on div at bounding box center [731, 220] width 172 height 382
drag, startPoint x: 737, startPoint y: 157, endPoint x: 801, endPoint y: 450, distance: 299.8
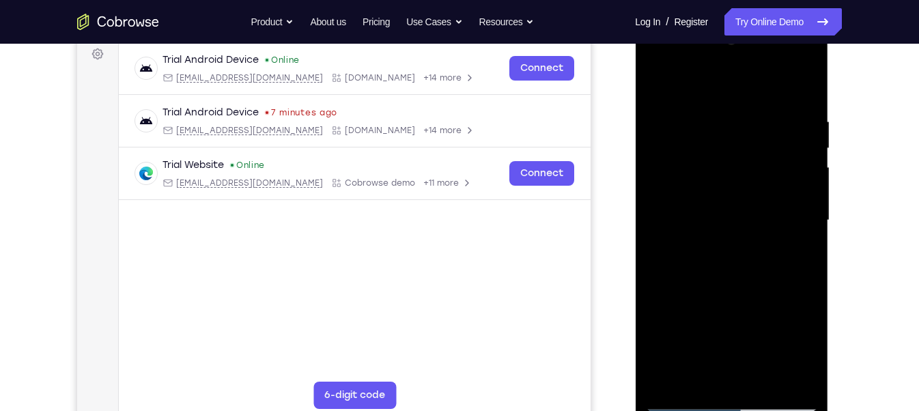
click at [801, 410] on html "Online web based iOS Simulators and Android Emulators. Run iPhone, iPad, Mobile…" at bounding box center [732, 224] width 195 height 410
click at [733, 264] on div at bounding box center [731, 220] width 172 height 382
click at [707, 273] on div at bounding box center [731, 220] width 172 height 382
click at [735, 132] on div at bounding box center [731, 220] width 172 height 382
click at [657, 78] on div at bounding box center [731, 220] width 172 height 382
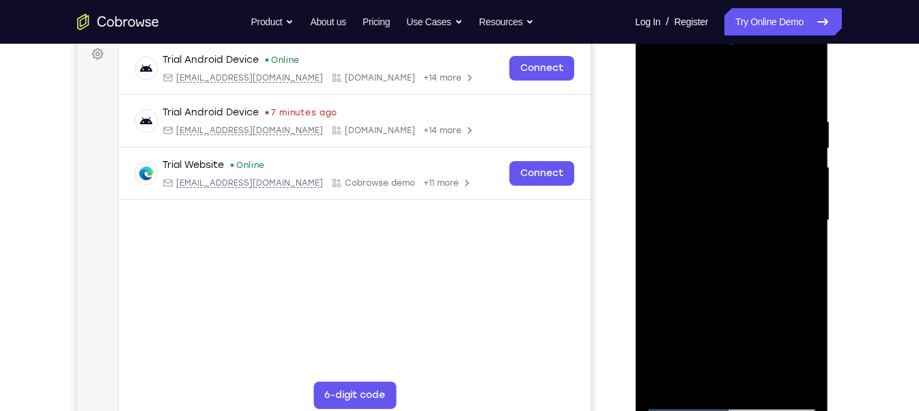
drag, startPoint x: 741, startPoint y: 323, endPoint x: 653, endPoint y: -68, distance: 400.3
click at [653, 19] on html "Online web based iOS Simulators and Android Emulators. Run iPhone, iPad, Mobile…" at bounding box center [732, 224] width 195 height 410
drag, startPoint x: 733, startPoint y: 281, endPoint x: 694, endPoint y: 63, distance: 221.4
click at [694, 63] on div at bounding box center [731, 220] width 172 height 382
click at [708, 196] on div at bounding box center [731, 220] width 172 height 382
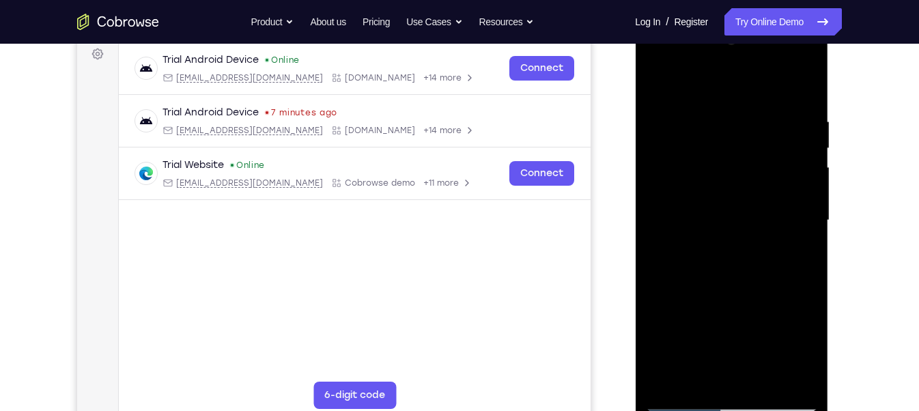
drag, startPoint x: 714, startPoint y: 165, endPoint x: 728, endPoint y: 450, distance: 285.7
click at [728, 410] on html "Online web based iOS Simulators and Android Emulators. Run iPhone, iPad, Mobile…" at bounding box center [732, 224] width 195 height 410
click at [789, 227] on div at bounding box center [731, 220] width 172 height 382
drag, startPoint x: 746, startPoint y: 301, endPoint x: 668, endPoint y: 71, distance: 242.9
click at [668, 71] on div at bounding box center [731, 220] width 172 height 382
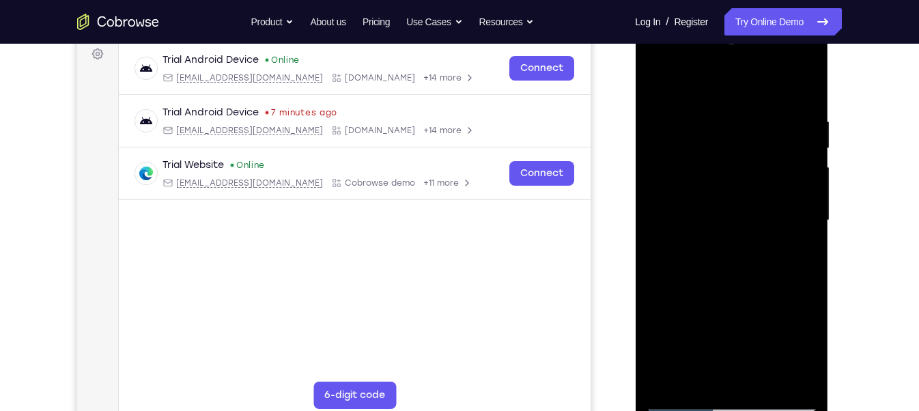
drag, startPoint x: 733, startPoint y: 300, endPoint x: 684, endPoint y: 58, distance: 247.2
click at [684, 58] on div at bounding box center [731, 220] width 172 height 382
drag, startPoint x: 744, startPoint y: 322, endPoint x: 694, endPoint y: 67, distance: 260.2
click at [694, 67] on div at bounding box center [731, 220] width 172 height 382
drag, startPoint x: 746, startPoint y: 289, endPoint x: 677, endPoint y: 93, distance: 208.6
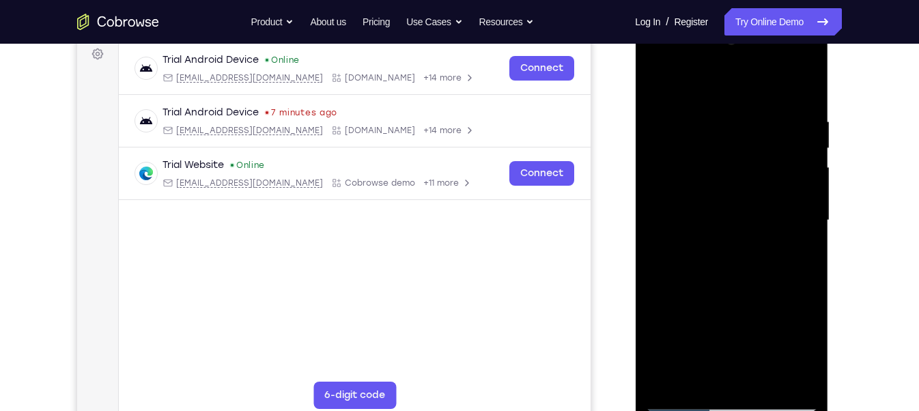
click at [677, 93] on div at bounding box center [731, 220] width 172 height 382
drag, startPoint x: 760, startPoint y: 267, endPoint x: 706, endPoint y: 66, distance: 208.5
click at [706, 66] on div at bounding box center [731, 220] width 172 height 382
drag, startPoint x: 756, startPoint y: 318, endPoint x: 700, endPoint y: 153, distance: 174.7
click at [700, 153] on div at bounding box center [731, 220] width 172 height 382
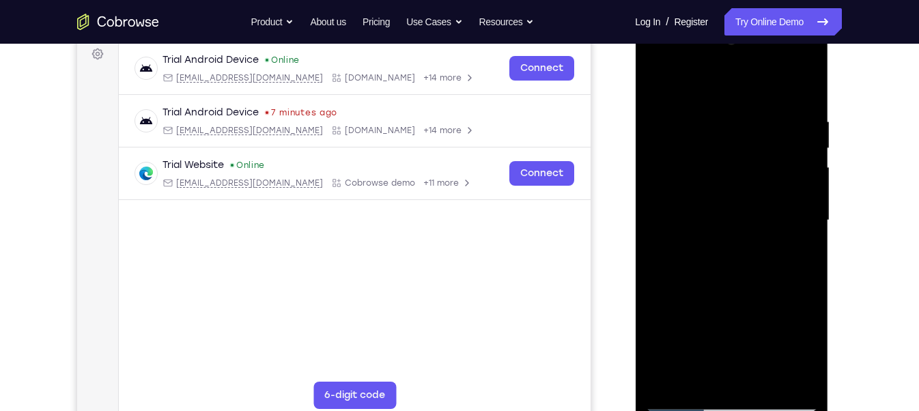
drag, startPoint x: 760, startPoint y: 330, endPoint x: 670, endPoint y: 115, distance: 233.8
click at [670, 115] on div at bounding box center [731, 220] width 172 height 382
drag, startPoint x: 740, startPoint y: 334, endPoint x: 676, endPoint y: 63, distance: 278.5
click at [676, 63] on div at bounding box center [731, 220] width 172 height 382
drag, startPoint x: 754, startPoint y: 302, endPoint x: 692, endPoint y: 61, distance: 248.9
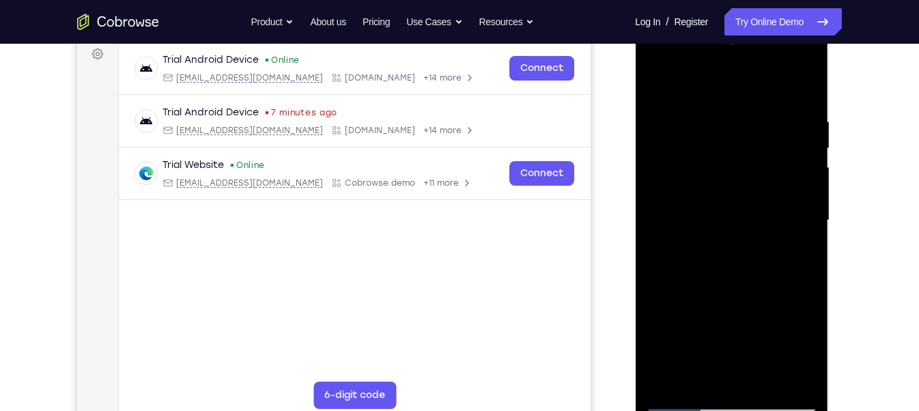
click at [692, 61] on div at bounding box center [731, 220] width 172 height 382
drag, startPoint x: 758, startPoint y: 318, endPoint x: 720, endPoint y: 114, distance: 207.6
click at [720, 114] on div at bounding box center [731, 220] width 172 height 382
drag, startPoint x: 741, startPoint y: 308, endPoint x: 703, endPoint y: 139, distance: 172.9
click at [703, 139] on div at bounding box center [731, 220] width 172 height 382
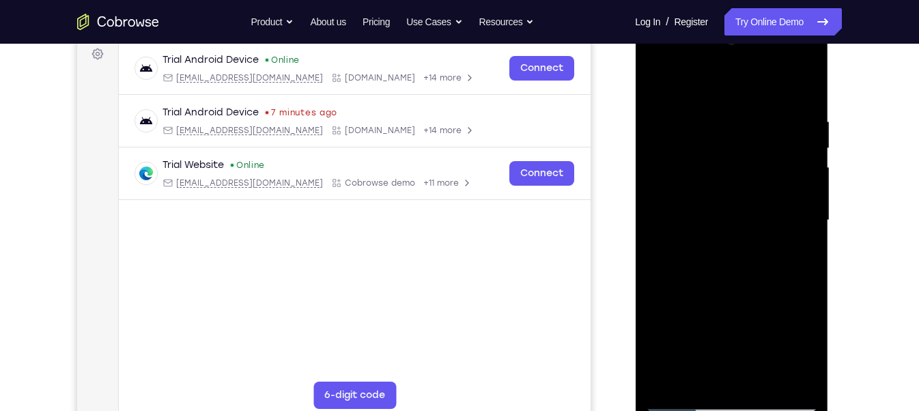
click at [702, 133] on div at bounding box center [731, 220] width 172 height 382
drag, startPoint x: 715, startPoint y: 185, endPoint x: 763, endPoint y: 450, distance: 269.2
click at [763, 410] on html "Online web based iOS Simulators and Android Emulators. Run iPhone, iPad, Mobile…" at bounding box center [732, 224] width 195 height 410
click at [795, 257] on div at bounding box center [731, 220] width 172 height 382
drag, startPoint x: 731, startPoint y: 357, endPoint x: 667, endPoint y: 30, distance: 333.3
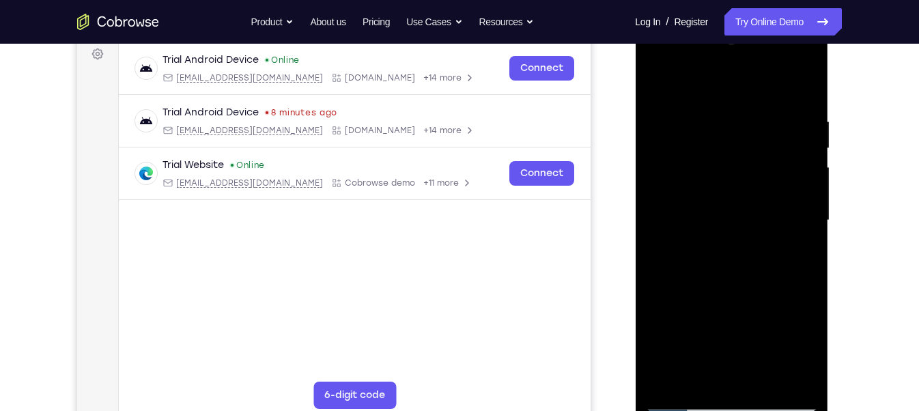
click at [667, 30] on div at bounding box center [731, 220] width 172 height 382
drag, startPoint x: 748, startPoint y: 311, endPoint x: 657, endPoint y: 53, distance: 272.9
click at [657, 53] on div at bounding box center [731, 220] width 172 height 382
drag, startPoint x: 744, startPoint y: 338, endPoint x: 702, endPoint y: 14, distance: 326.4
click at [702, 19] on html "Online web based iOS Simulators and Android Emulators. Run iPhone, iPad, Mobile…" at bounding box center [732, 224] width 195 height 410
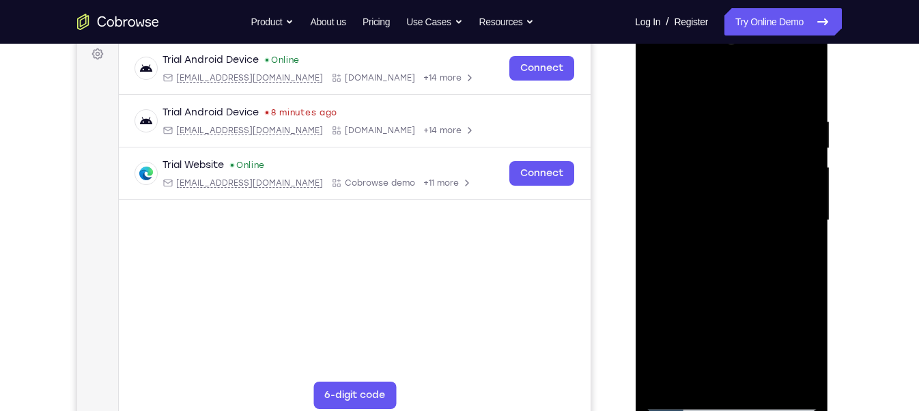
drag, startPoint x: 743, startPoint y: 318, endPoint x: 688, endPoint y: 94, distance: 231.2
click at [688, 94] on div at bounding box center [731, 220] width 172 height 382
drag, startPoint x: 743, startPoint y: 334, endPoint x: 717, endPoint y: 66, distance: 268.9
click at [717, 66] on div at bounding box center [731, 220] width 172 height 382
drag, startPoint x: 752, startPoint y: 311, endPoint x: 702, endPoint y: 38, distance: 277.7
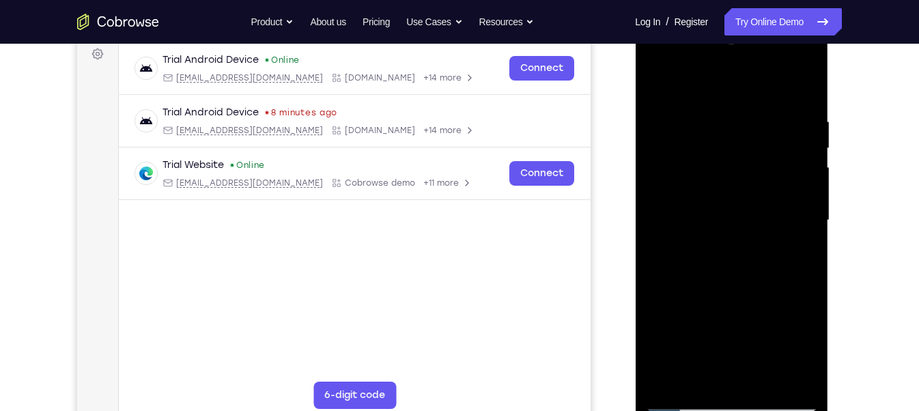
click at [702, 38] on div at bounding box center [731, 220] width 172 height 382
drag, startPoint x: 749, startPoint y: 330, endPoint x: 691, endPoint y: 42, distance: 294.6
click at [691, 42] on div at bounding box center [731, 220] width 172 height 382
drag, startPoint x: 746, startPoint y: 331, endPoint x: 718, endPoint y: 108, distance: 225.0
click at [718, 108] on div at bounding box center [731, 220] width 172 height 382
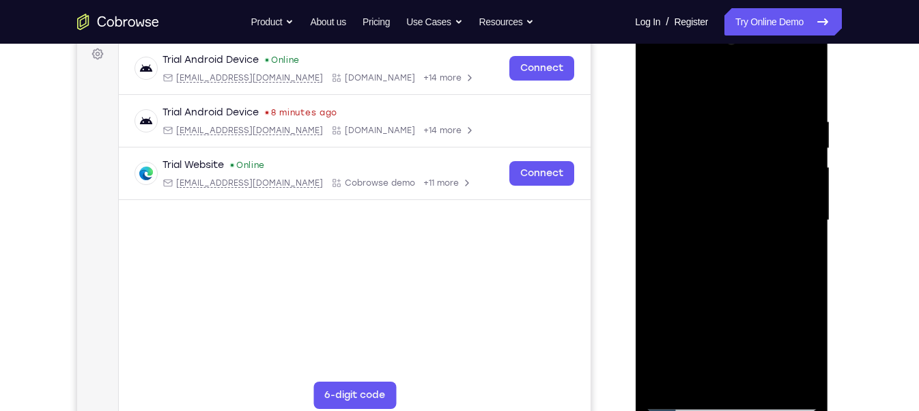
drag, startPoint x: 746, startPoint y: 347, endPoint x: 727, endPoint y: 123, distance: 224.7
click at [727, 123] on div at bounding box center [731, 220] width 172 height 382
drag, startPoint x: 762, startPoint y: 328, endPoint x: 694, endPoint y: 97, distance: 240.6
click at [694, 97] on div at bounding box center [731, 220] width 172 height 382
drag, startPoint x: 748, startPoint y: 329, endPoint x: 694, endPoint y: 60, distance: 274.3
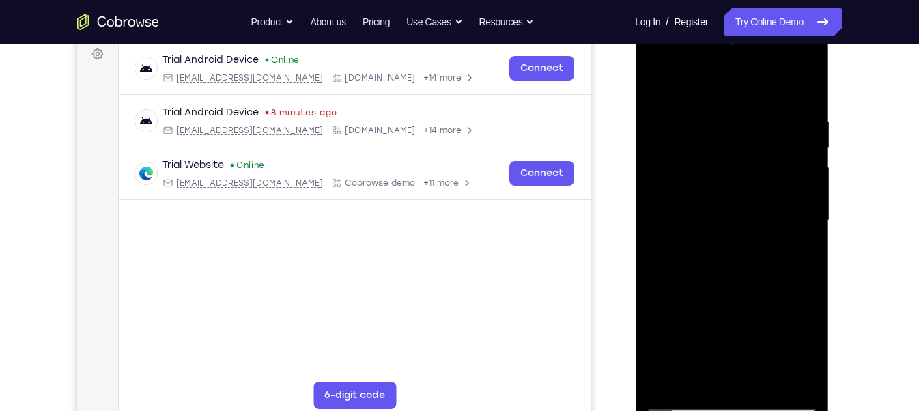
click at [694, 60] on div at bounding box center [731, 220] width 172 height 382
drag, startPoint x: 741, startPoint y: 311, endPoint x: 716, endPoint y: 175, distance: 138.1
click at [716, 175] on div at bounding box center [731, 220] width 172 height 382
click at [700, 221] on div at bounding box center [731, 220] width 172 height 382
drag, startPoint x: 700, startPoint y: 221, endPoint x: 723, endPoint y: 450, distance: 230.6
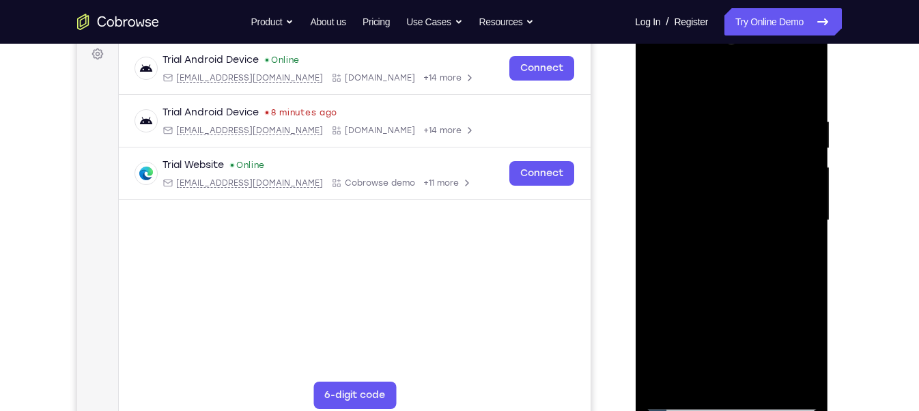
click at [723, 410] on html "Online web based iOS Simulators and Android Emulators. Run iPhone, iPad, Mobile…" at bounding box center [732, 224] width 195 height 410
click at [791, 254] on div at bounding box center [731, 220] width 172 height 382
drag, startPoint x: 735, startPoint y: 335, endPoint x: 690, endPoint y: 8, distance: 330.1
click at [690, 19] on html "Online web based iOS Simulators and Android Emulators. Run iPhone, iPad, Mobile…" at bounding box center [732, 224] width 195 height 410
drag, startPoint x: 739, startPoint y: 320, endPoint x: 690, endPoint y: 75, distance: 250.1
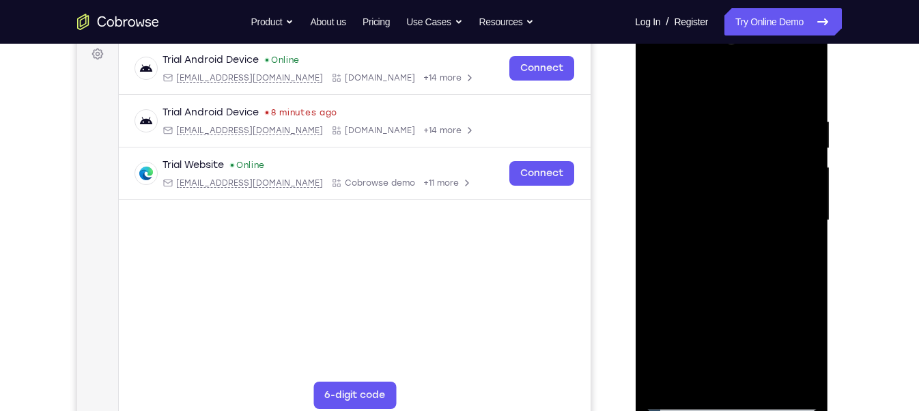
click at [690, 75] on div at bounding box center [731, 220] width 172 height 382
click at [698, 212] on div at bounding box center [731, 220] width 172 height 382
drag, startPoint x: 734, startPoint y: 226, endPoint x: 708, endPoint y: 450, distance: 225.4
click at [708, 410] on html "Online web based iOS Simulators and Android Emulators. Run iPhone, iPad, Mobile…" at bounding box center [732, 224] width 195 height 410
click at [657, 74] on div at bounding box center [731, 220] width 172 height 382
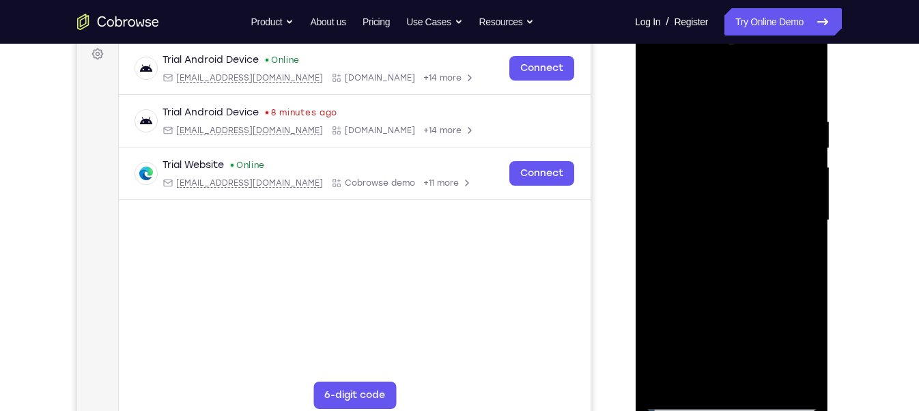
drag, startPoint x: 742, startPoint y: 334, endPoint x: 688, endPoint y: -56, distance: 393.5
click at [688, 19] on html "Online web based iOS Simulators and Android Emulators. Run iPhone, iPad, Mobile…" at bounding box center [732, 224] width 195 height 410
drag, startPoint x: 740, startPoint y: 307, endPoint x: 660, endPoint y: 26, distance: 291.9
click at [660, 26] on div at bounding box center [731, 222] width 193 height 407
drag, startPoint x: 746, startPoint y: 281, endPoint x: 668, endPoint y: -10, distance: 301.7
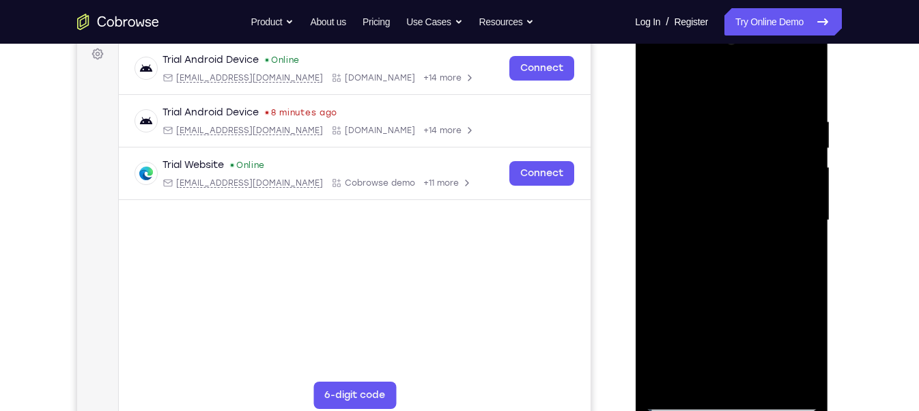
click at [668, 19] on html "Online web based iOS Simulators and Android Emulators. Run iPhone, iPad, Mobile…" at bounding box center [732, 224] width 195 height 410
click at [702, 227] on div at bounding box center [731, 220] width 172 height 382
